Goal: Information Seeking & Learning: Check status

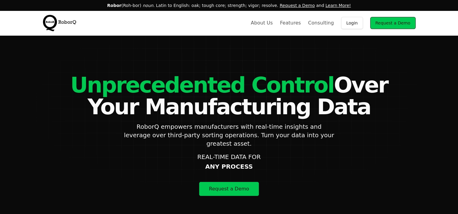
click at [359, 25] on link "Login" at bounding box center [352, 23] width 22 height 12
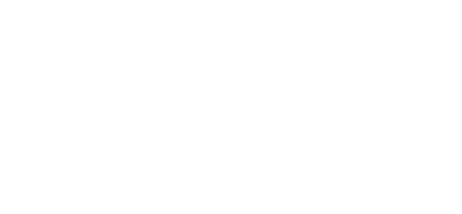
select select "Customer"
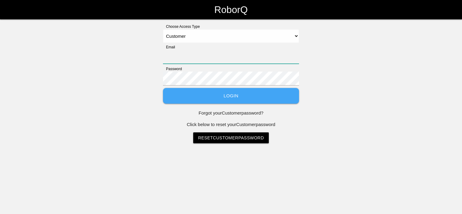
type input "eric.schneider@tmdinc.com"
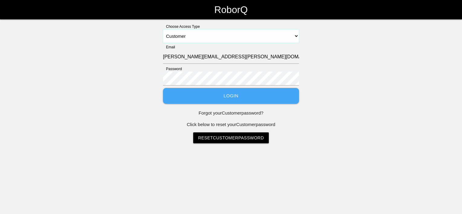
click at [188, 39] on select "Select Access Type Admin Customer Supervisor Worker" at bounding box center [231, 36] width 136 height 14
click at [163, 29] on select "Select Access Type Admin Customer Supervisor Worker" at bounding box center [231, 36] width 136 height 14
click at [218, 98] on button "Login" at bounding box center [231, 96] width 136 height 16
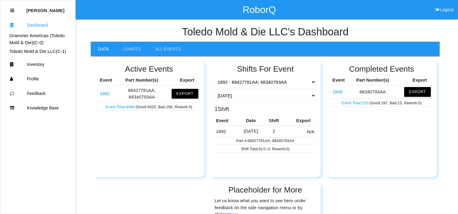
click at [106, 92] on link "1892" at bounding box center [104, 93] width 10 height 5
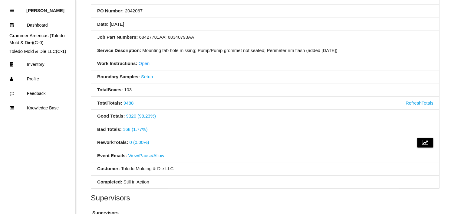
scroll to position [91, 0]
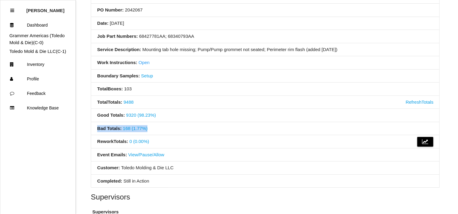
drag, startPoint x: 145, startPoint y: 129, endPoint x: 93, endPoint y: 131, distance: 51.7
click at [93, 131] on li "Bad Totals : 168 (1.77%)" at bounding box center [265, 128] width 348 height 13
click at [214, 123] on li "Bad Totals : 168 (1.77%)" at bounding box center [265, 128] width 348 height 13
click at [133, 128] on link "168 (1.77%)" at bounding box center [135, 128] width 25 height 5
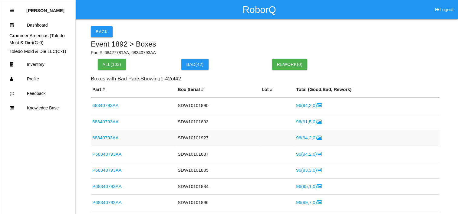
click at [301, 139] on link "96 ( 94 , 2 , 0 )" at bounding box center [308, 137] width 25 height 5
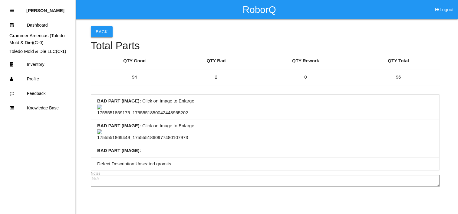
click at [100, 31] on button "Back" at bounding box center [102, 31] width 22 height 11
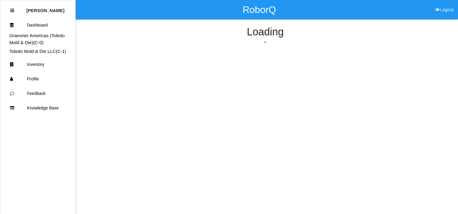
scroll to position [31, 0]
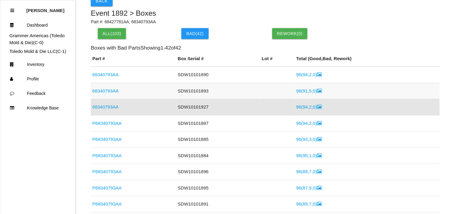
click at [298, 91] on link "96 ( 91 , 5 , 0 )" at bounding box center [308, 90] width 25 height 5
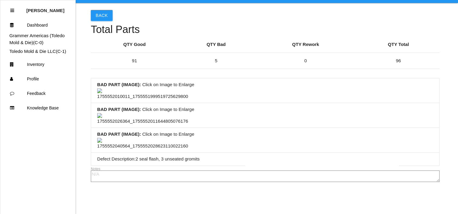
scroll to position [181, 0]
click at [155, 113] on img at bounding box center [142, 119] width 91 height 12
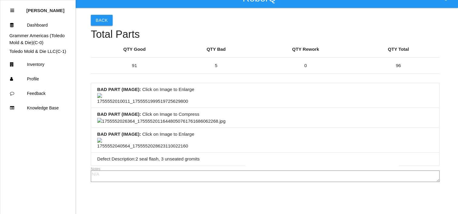
scroll to position [676, 0]
click at [141, 138] on img at bounding box center [142, 144] width 91 height 12
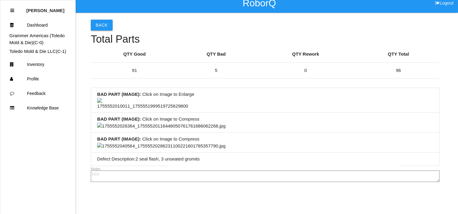
scroll to position [887, 0]
click at [132, 143] on img at bounding box center [161, 146] width 128 height 7
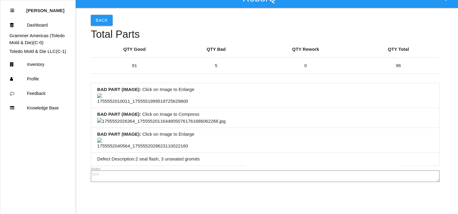
scroll to position [0, 0]
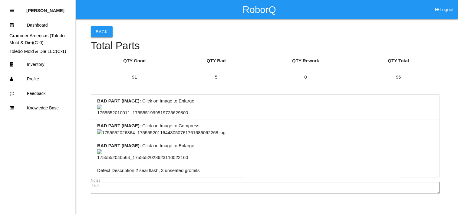
click at [103, 34] on button "Back" at bounding box center [102, 31] width 22 height 11
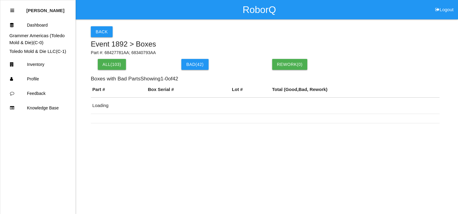
scroll to position [15, 0]
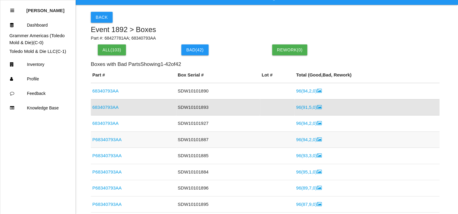
click at [301, 140] on link "96 ( 94 , 2 , 0 )" at bounding box center [308, 139] width 25 height 5
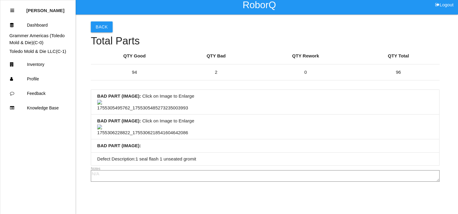
click at [137, 125] on img at bounding box center [142, 131] width 91 height 12
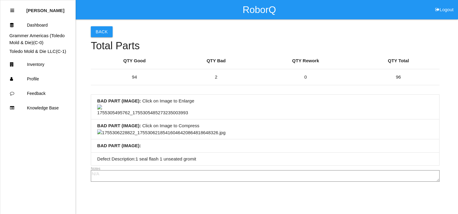
scroll to position [294, 0]
click at [225, 129] on img at bounding box center [161, 132] width 128 height 7
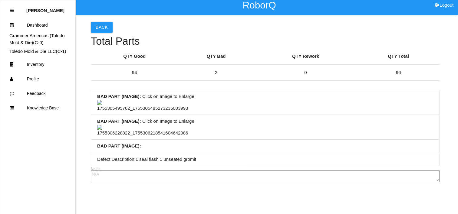
scroll to position [0, 0]
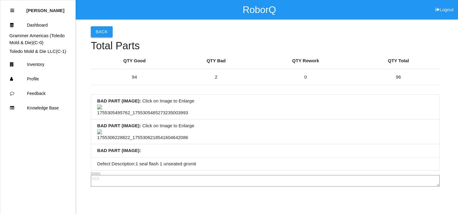
click at [101, 28] on button "Back" at bounding box center [102, 31] width 22 height 11
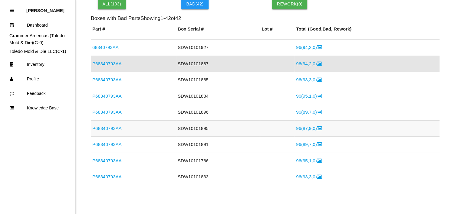
scroll to position [30, 0]
click at [301, 131] on td "96 ( 87 , 9 , 0 )" at bounding box center [366, 128] width 145 height 16
click at [301, 129] on link "96 ( 87 , 9 , 0 )" at bounding box center [308, 127] width 25 height 5
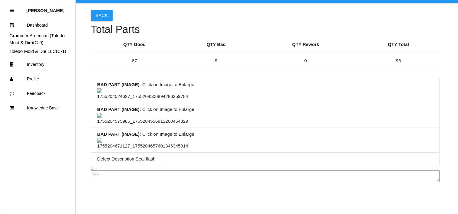
scroll to position [349, 0]
click at [140, 138] on img at bounding box center [142, 144] width 91 height 12
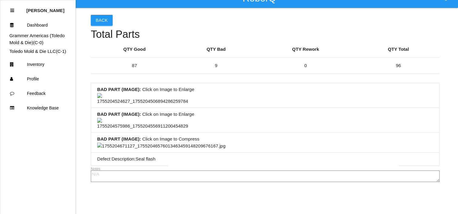
scroll to position [470, 0]
click at [225, 150] on img at bounding box center [161, 146] width 128 height 7
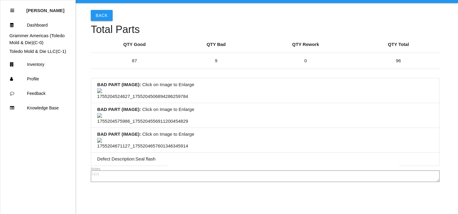
scroll to position [228, 0]
click at [157, 113] on img at bounding box center [142, 119] width 91 height 12
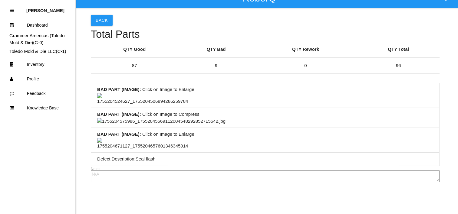
scroll to position [379, 0]
click at [220, 93] on li "BAD PART (IMAGE) : Click on Image to Enlarge" at bounding box center [265, 95] width 348 height 25
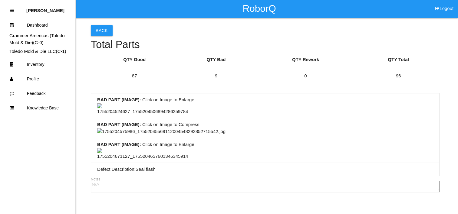
scroll to position [0, 0]
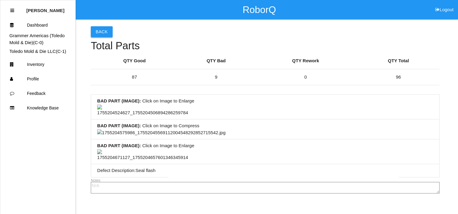
click at [109, 31] on button "Back" at bounding box center [102, 31] width 22 height 11
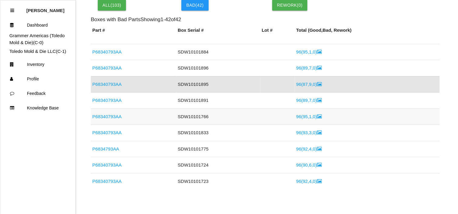
scroll to position [82, 0]
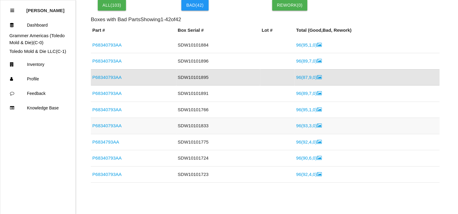
click at [304, 126] on link "96 ( 93 , 3 , 0 )" at bounding box center [308, 125] width 25 height 5
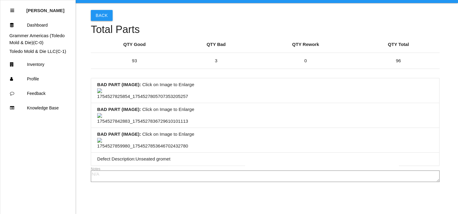
scroll to position [91, 0]
click at [131, 88] on img at bounding box center [142, 94] width 91 height 12
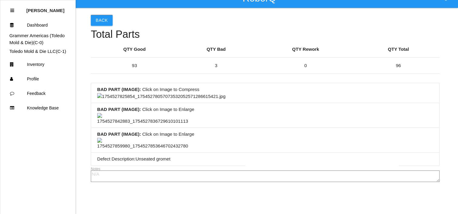
scroll to position [242, 0]
click at [225, 100] on img at bounding box center [161, 96] width 128 height 7
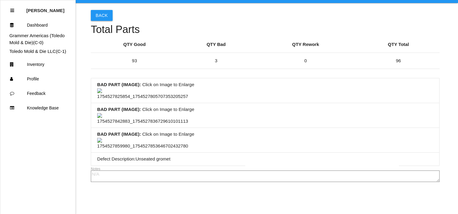
scroll to position [349, 0]
click at [139, 138] on img at bounding box center [142, 144] width 91 height 12
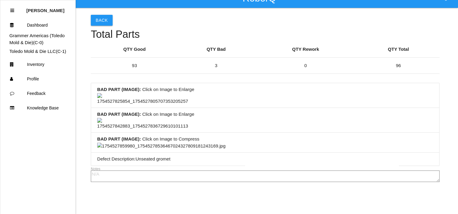
scroll to position [0, 0]
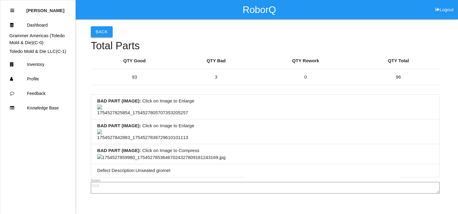
click at [103, 30] on button "Back" at bounding box center [102, 31] width 22 height 11
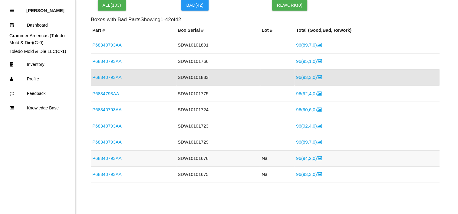
click at [304, 156] on link "96 ( 94 , 2 , 0 )" at bounding box center [308, 158] width 25 height 5
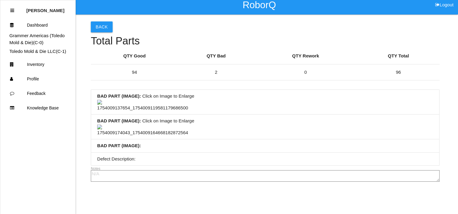
click at [148, 125] on img at bounding box center [142, 131] width 91 height 12
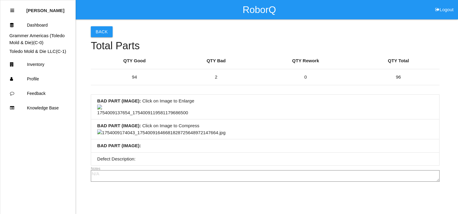
click at [225, 129] on img at bounding box center [161, 132] width 128 height 7
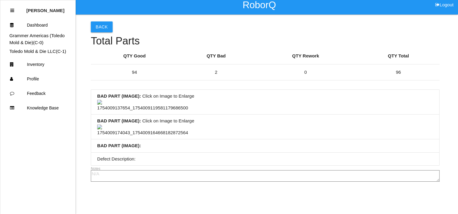
scroll to position [15, 0]
click at [106, 21] on button "Back" at bounding box center [102, 26] width 22 height 11
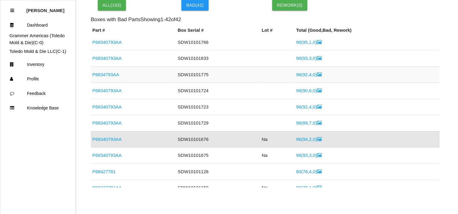
scroll to position [120, 0]
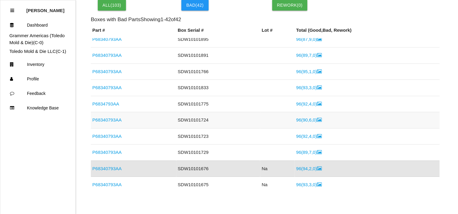
click at [306, 118] on link "96 ( 90 , 6 , 0 )" at bounding box center [308, 119] width 25 height 5
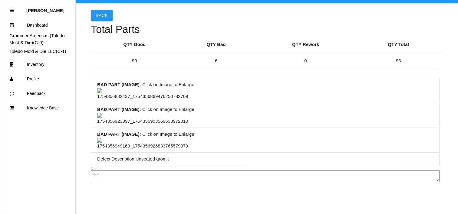
click at [134, 88] on img at bounding box center [142, 94] width 91 height 12
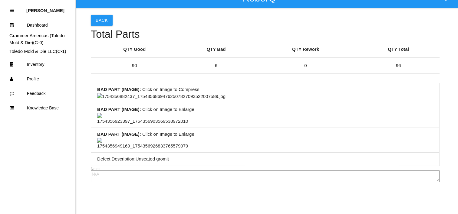
scroll to position [151, 0]
click at [206, 100] on img at bounding box center [161, 96] width 128 height 7
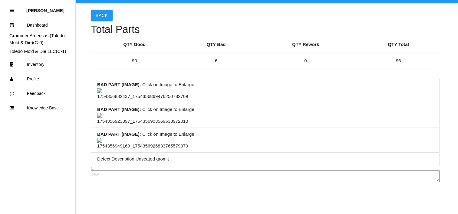
scroll to position [333, 0]
click at [143, 138] on img at bounding box center [142, 144] width 91 height 12
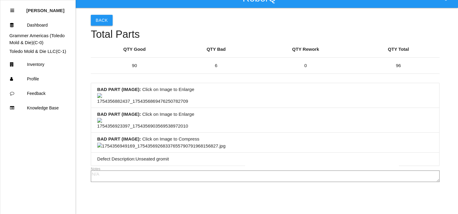
scroll to position [423, 0]
click at [189, 143] on img at bounding box center [161, 146] width 128 height 7
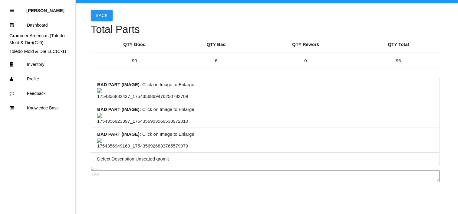
click at [162, 113] on img at bounding box center [142, 119] width 91 height 12
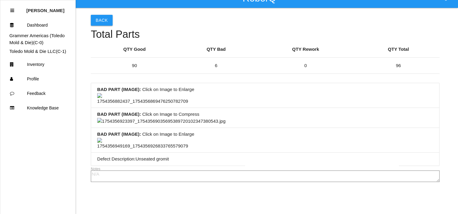
scroll to position [288, 0]
click at [206, 118] on img at bounding box center [161, 121] width 128 height 7
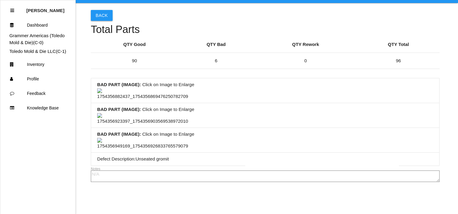
scroll to position [0, 0]
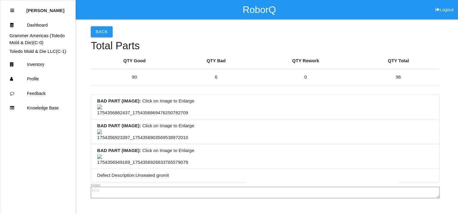
drag, startPoint x: 257, startPoint y: 98, endPoint x: 229, endPoint y: 99, distance: 28.4
click at [229, 99] on li "BAD PART (IMAGE) : Click on Image to Enlarge" at bounding box center [265, 107] width 348 height 25
drag, startPoint x: 262, startPoint y: 100, endPoint x: 238, endPoint y: 97, distance: 24.0
click at [238, 97] on li "BAD PART (IMAGE) : Click on Image to Enlarge" at bounding box center [265, 107] width 348 height 25
drag, startPoint x: 271, startPoint y: 96, endPoint x: 241, endPoint y: 95, distance: 30.0
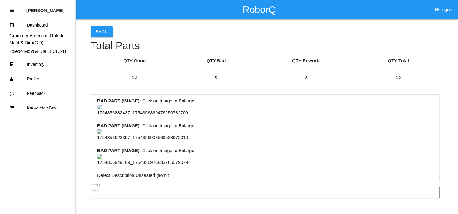
click at [241, 95] on li "BAD PART (IMAGE) : Click on Image to Enlarge" at bounding box center [265, 107] width 348 height 25
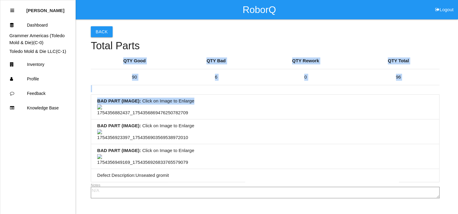
drag, startPoint x: 276, startPoint y: 96, endPoint x: 237, endPoint y: 92, distance: 39.5
click at [237, 92] on div "Back Total Parts QTY Good QTY Bad QTY Rework QTY Total 90 6 0 96 BAD PART (IMAG…" at bounding box center [265, 109] width 348 height 181
drag, startPoint x: 237, startPoint y: 92, endPoint x: 281, endPoint y: 92, distance: 43.8
drag, startPoint x: 281, startPoint y: 92, endPoint x: 231, endPoint y: 90, distance: 49.6
click at [231, 90] on div "Back Total Parts QTY Good QTY Bad QTY Rework QTY Total 90 6 0 96 BAD PART (IMAG…" at bounding box center [265, 109] width 348 height 181
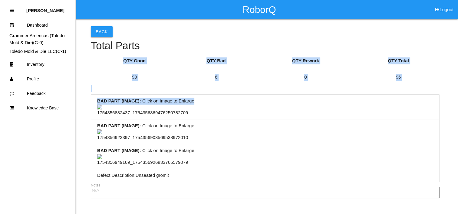
click at [232, 88] on div "Back Total Parts QTY Good QTY Bad QTY Rework QTY Total 90 6 0 96 BAD PART (IMAG…" at bounding box center [265, 109] width 348 height 181
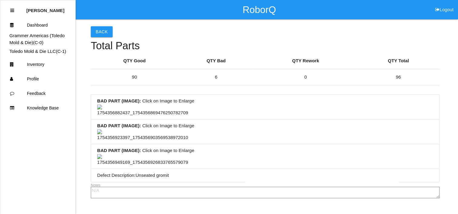
drag, startPoint x: 252, startPoint y: 51, endPoint x: 179, endPoint y: 38, distance: 73.3
click at [203, 42] on h4 "Total Parts" at bounding box center [265, 45] width 348 height 11
click at [107, 31] on button "Back" at bounding box center [102, 31] width 22 height 11
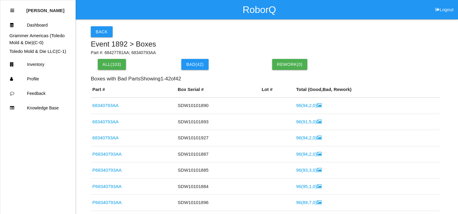
click at [183, 42] on h5 "Event 1892 > Boxes" at bounding box center [265, 44] width 348 height 8
drag, startPoint x: 215, startPoint y: 31, endPoint x: 193, endPoint y: 31, distance: 22.4
click at [193, 31] on div "Back" at bounding box center [265, 31] width 348 height 11
drag, startPoint x: 229, startPoint y: 33, endPoint x: 208, endPoint y: 34, distance: 20.3
click at [208, 34] on div "Back" at bounding box center [265, 31] width 348 height 11
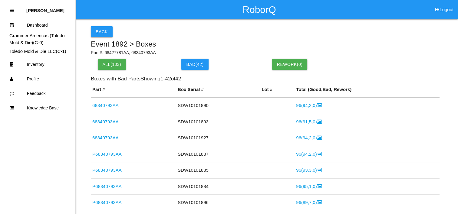
click at [247, 33] on div "Back" at bounding box center [265, 31] width 348 height 11
drag, startPoint x: 266, startPoint y: 30, endPoint x: 234, endPoint y: 31, distance: 31.8
click at [234, 31] on div "Back" at bounding box center [265, 31] width 348 height 11
drag, startPoint x: 261, startPoint y: 32, endPoint x: 242, endPoint y: 32, distance: 19.1
click at [242, 32] on div "Back" at bounding box center [265, 31] width 348 height 11
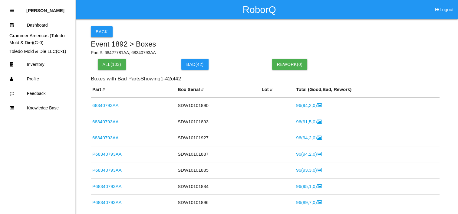
drag, startPoint x: 271, startPoint y: 32, endPoint x: 230, endPoint y: 30, distance: 40.6
click at [230, 30] on div "Back" at bounding box center [265, 31] width 348 height 11
drag, startPoint x: 266, startPoint y: 34, endPoint x: 224, endPoint y: 36, distance: 42.4
click at [224, 36] on div "Back" at bounding box center [265, 31] width 348 height 11
click at [102, 33] on button "Back" at bounding box center [102, 31] width 22 height 11
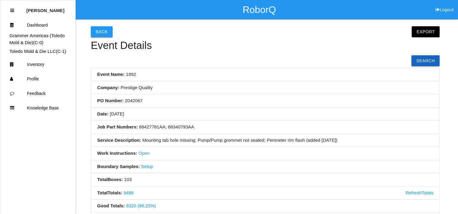
click at [106, 28] on button "Back" at bounding box center [102, 31] width 22 height 11
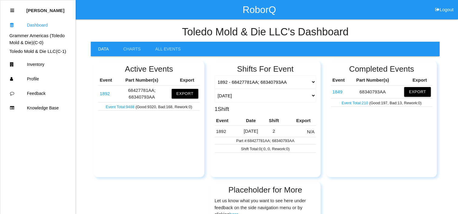
drag, startPoint x: 169, startPoint y: 31, endPoint x: 153, endPoint y: 28, distance: 16.3
click at [148, 28] on h4 "Toledo Mold & Die LLC 's Dashboard" at bounding box center [265, 31] width 348 height 11
drag, startPoint x: 169, startPoint y: 28, endPoint x: 165, endPoint y: 28, distance: 3.9
click at [149, 28] on h4 "Toledo Mold & Die LLC 's Dashboard" at bounding box center [265, 31] width 348 height 11
drag, startPoint x: 175, startPoint y: 28, endPoint x: 161, endPoint y: 34, distance: 16.0
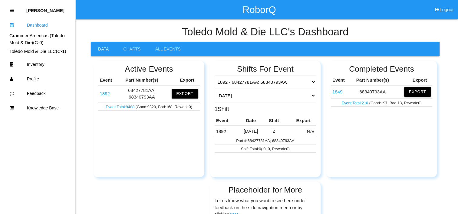
click at [151, 30] on h4 "Toledo Mold & Die LLC 's Dashboard" at bounding box center [265, 31] width 348 height 11
click at [252, 93] on select "Today Yesterday Range Last 7 days (08/13-08/20) Last 30 days (07/21-08/20) Last…" at bounding box center [264, 96] width 101 height 14
click at [253, 95] on select "Today Yesterday Range Last 7 days (08/13-08/20) Last 30 days (07/21-08/20) Last…" at bounding box center [264, 96] width 101 height 14
click at [254, 83] on select "1892 - 68427781AA; 68340793AA 1849 - 68340793AA" at bounding box center [264, 82] width 101 height 14
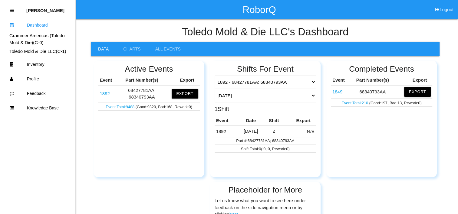
click at [156, 35] on h4 "Toledo Mold & Die LLC 's Dashboard" at bounding box center [265, 31] width 348 height 11
drag, startPoint x: 168, startPoint y: 31, endPoint x: 146, endPoint y: 31, distance: 21.8
click at [146, 31] on h4 "Toledo Mold & Die LLC 's Dashboard" at bounding box center [265, 31] width 348 height 11
drag, startPoint x: 173, startPoint y: 31, endPoint x: 146, endPoint y: 30, distance: 27.0
click at [146, 30] on h4 "Toledo Mold & Die LLC 's Dashboard" at bounding box center [265, 31] width 348 height 11
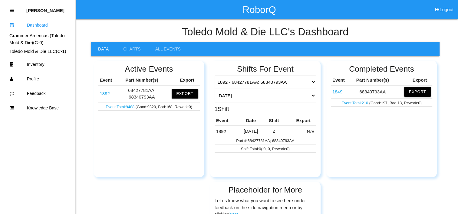
drag, startPoint x: 167, startPoint y: 29, endPoint x: 147, endPoint y: 29, distance: 19.7
click at [145, 29] on h4 "Toledo Mold & Die LLC 's Dashboard" at bounding box center [265, 31] width 348 height 11
drag, startPoint x: 168, startPoint y: 29, endPoint x: 140, endPoint y: 27, distance: 28.3
click at [142, 28] on h4 "Toledo Mold & Die LLC 's Dashboard" at bounding box center [265, 31] width 348 height 11
click at [105, 91] on link "1892" at bounding box center [104, 93] width 10 height 5
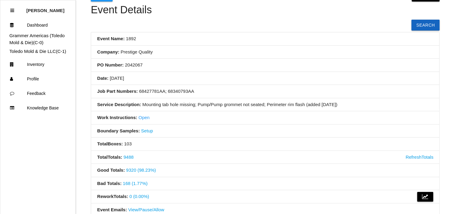
scroll to position [60, 0]
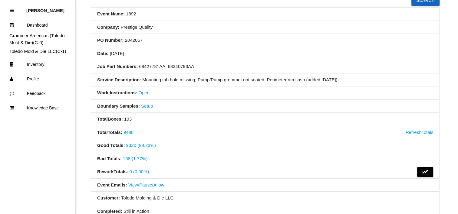
click at [136, 159] on link "168 (1.77%)" at bounding box center [135, 158] width 25 height 5
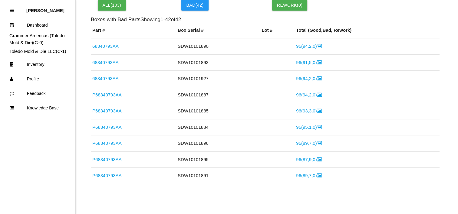
scroll to position [132, 0]
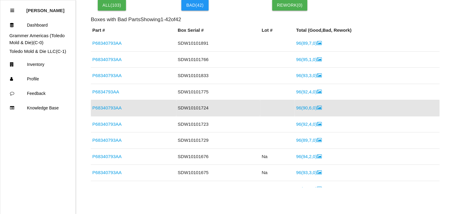
click at [296, 107] on link "96 ( 90 , 6 , 0 )" at bounding box center [308, 107] width 25 height 5
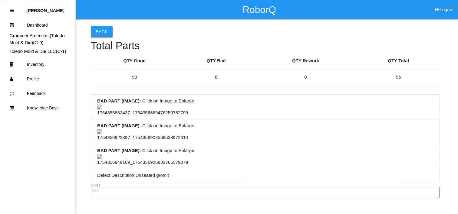
click at [106, 31] on button "Back" at bounding box center [102, 31] width 22 height 11
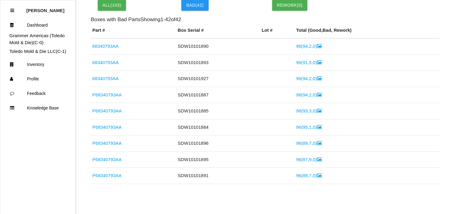
scroll to position [132, 0]
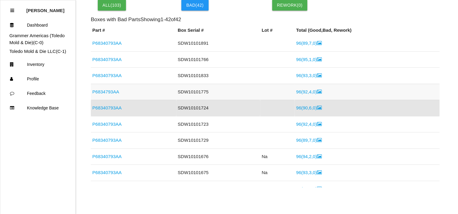
click at [305, 93] on link "96 ( 92 , 4 , 0 )" at bounding box center [308, 91] width 25 height 5
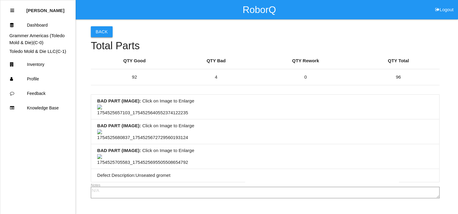
click at [109, 34] on button "Back" at bounding box center [102, 31] width 22 height 11
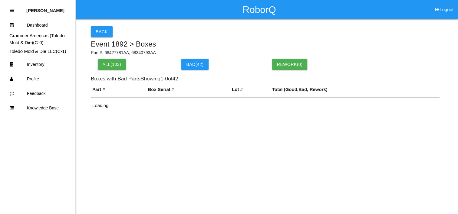
scroll to position [59, 0]
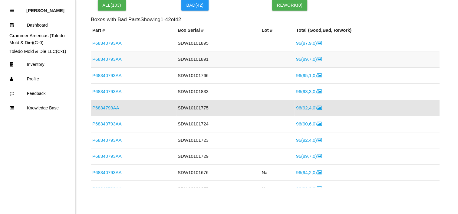
click at [304, 60] on link "96 ( 89 , 7 , 0 )" at bounding box center [308, 59] width 25 height 5
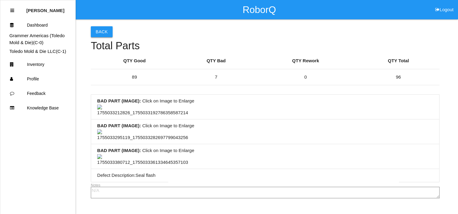
click at [100, 32] on button "Back" at bounding box center [102, 31] width 22 height 11
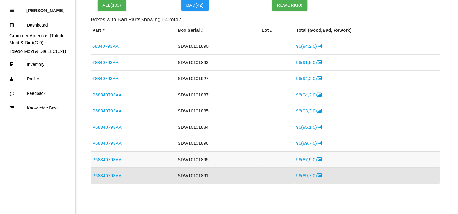
scroll to position [68, 0]
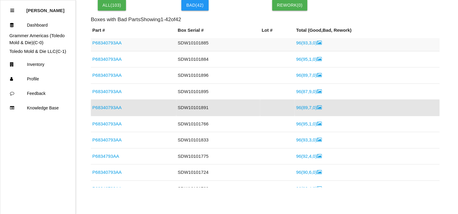
click at [303, 46] on td "96 ( 93 , 3 , 0 )" at bounding box center [366, 43] width 145 height 16
click at [303, 43] on link "96 ( 93 , 3 , 0 )" at bounding box center [308, 42] width 25 height 5
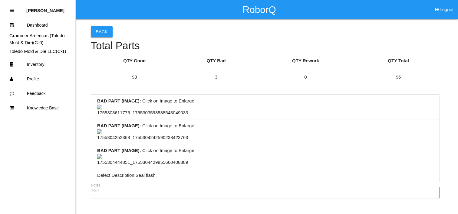
click at [108, 30] on button "Back" at bounding box center [102, 31] width 22 height 11
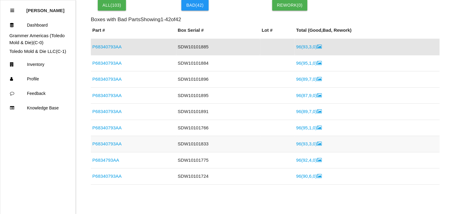
scroll to position [24, 0]
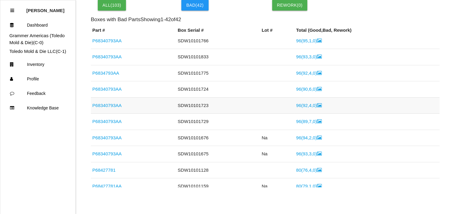
click at [304, 103] on link "96 ( 92 , 4 , 0 )" at bounding box center [308, 105] width 25 height 5
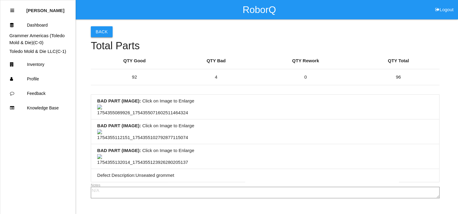
click at [107, 31] on button "Back" at bounding box center [102, 31] width 22 height 11
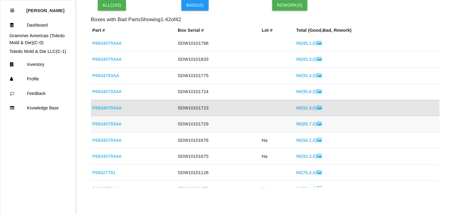
click at [303, 125] on link "96 ( 89 , 7 , 0 )" at bounding box center [308, 123] width 25 height 5
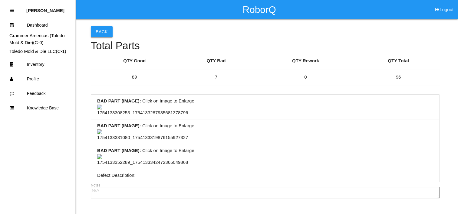
click at [107, 31] on button "Back" at bounding box center [102, 31] width 22 height 11
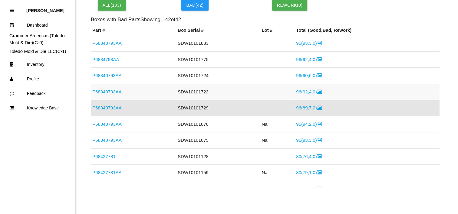
click at [304, 92] on link "96 ( 92 , 4 , 0 )" at bounding box center [308, 91] width 25 height 5
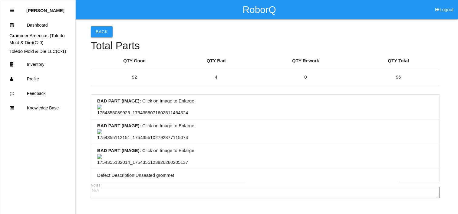
click at [104, 33] on button "Back" at bounding box center [102, 31] width 22 height 11
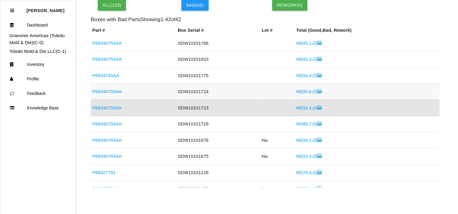
click at [305, 92] on link "96 ( 90 , 6 , 0 )" at bounding box center [308, 91] width 25 height 5
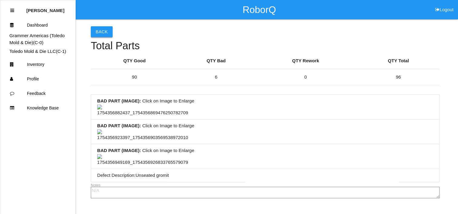
click at [100, 30] on button "Back" at bounding box center [102, 31] width 22 height 11
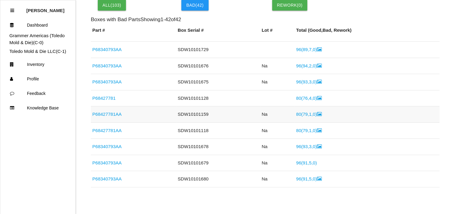
click at [300, 116] on td "80 ( 79 , 1 , 0 )" at bounding box center [366, 114] width 145 height 16
click at [300, 64] on link "96 ( 94 , 2 , 0 )" at bounding box center [308, 65] width 25 height 5
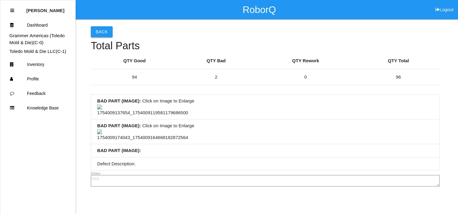
click at [107, 34] on button "Back" at bounding box center [102, 31] width 22 height 11
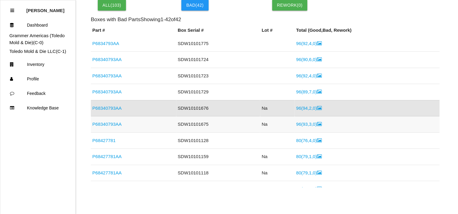
click at [301, 122] on link "96 ( 93 , 3 , 0 )" at bounding box center [308, 124] width 25 height 5
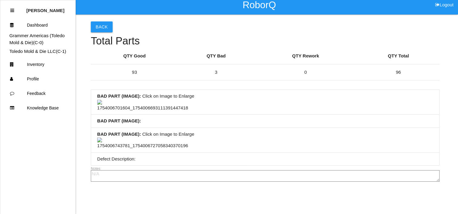
click at [125, 138] on img at bounding box center [142, 144] width 91 height 12
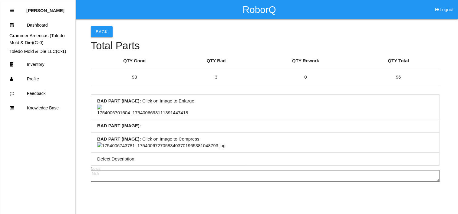
click at [225, 142] on img at bounding box center [161, 145] width 128 height 7
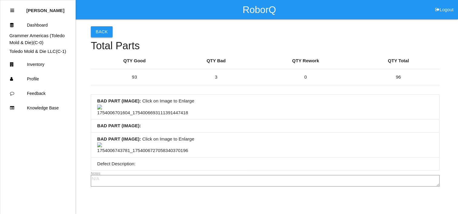
click at [101, 27] on button "Back" at bounding box center [102, 31] width 22 height 11
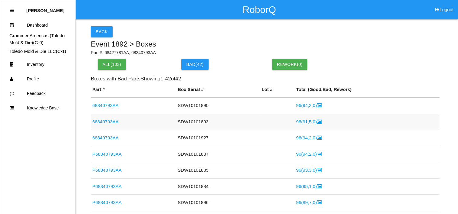
click at [305, 119] on link "96 ( 91 , 5 , 0 )" at bounding box center [308, 121] width 25 height 5
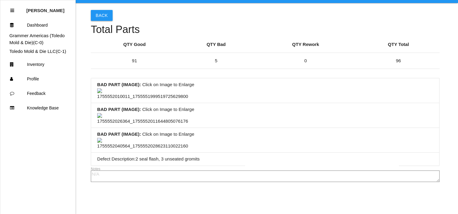
click at [145, 100] on img at bounding box center [142, 94] width 91 height 12
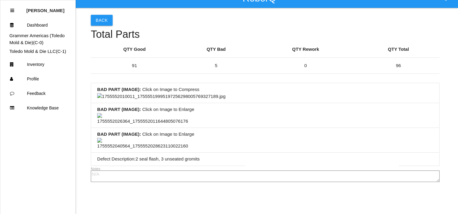
click at [214, 93] on img at bounding box center [161, 96] width 128 height 7
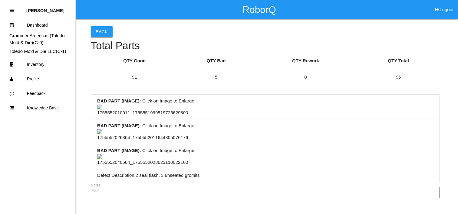
click at [103, 31] on button "Back" at bounding box center [102, 31] width 22 height 11
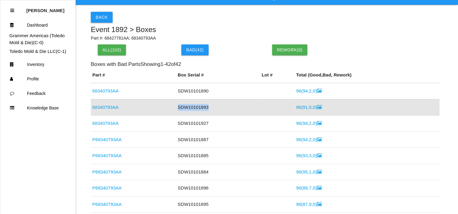
drag, startPoint x: 203, startPoint y: 108, endPoint x: 171, endPoint y: 106, distance: 31.8
click at [171, 106] on tr "68340793AA SDW10101893 96 ( 91 , 5 , 0 )" at bounding box center [265, 107] width 348 height 16
drag, startPoint x: 171, startPoint y: 106, endPoint x: 229, endPoint y: 63, distance: 72.4
click at [229, 63] on h6 "Boxes with Bad Parts Showing 1 - 42 of 42" at bounding box center [265, 64] width 348 height 6
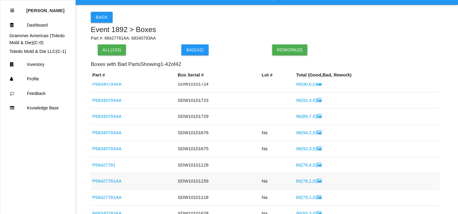
scroll to position [212, 0]
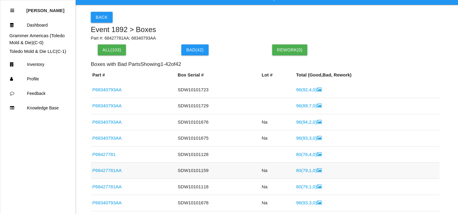
click at [303, 168] on link "80 ( 79 , 1 , 0 )" at bounding box center [308, 170] width 25 height 5
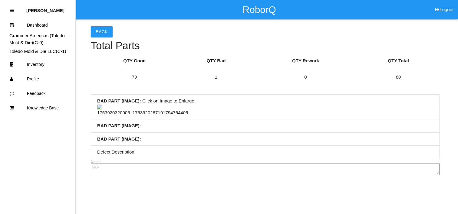
scroll to position [91, 0]
click at [112, 105] on img at bounding box center [142, 111] width 91 height 12
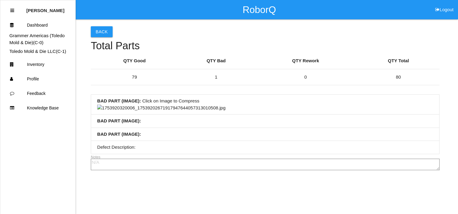
scroll to position [151, 0]
click at [199, 105] on img at bounding box center [161, 108] width 128 height 7
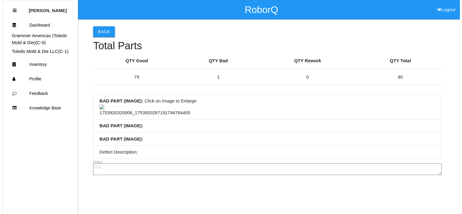
scroll to position [0, 0]
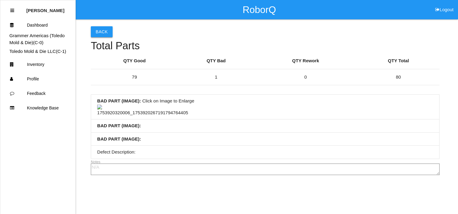
click at [102, 30] on button "Back" at bounding box center [102, 31] width 22 height 11
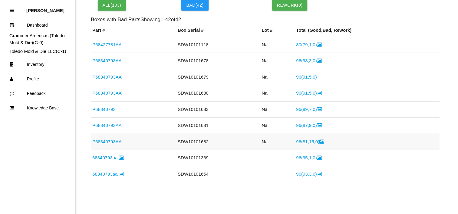
scroll to position [320, 0]
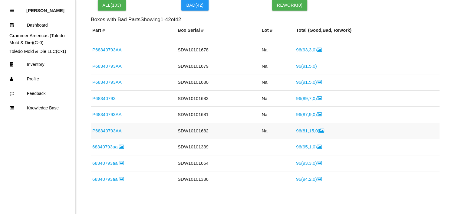
click at [298, 128] on link "96 ( 81 , 15 , 0 )" at bounding box center [310, 130] width 28 height 5
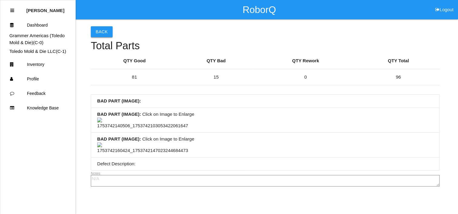
click at [101, 33] on button "Back" at bounding box center [102, 31] width 22 height 11
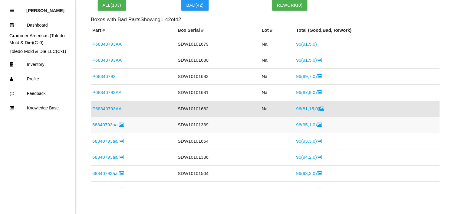
scroll to position [282, 0]
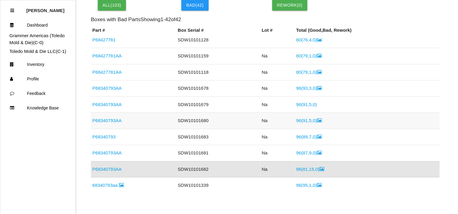
click at [298, 119] on link "96 ( 91 , 5 , 0 )" at bounding box center [308, 120] width 25 height 5
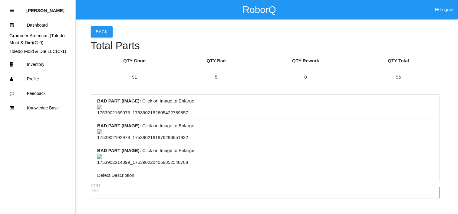
click at [108, 33] on button "Back" at bounding box center [102, 31] width 22 height 11
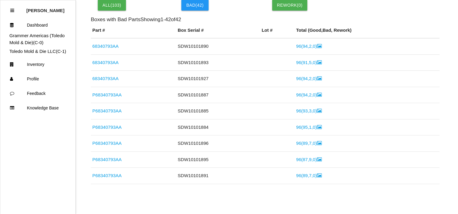
scroll to position [294, 0]
